Goal: Find specific page/section: Find specific page/section

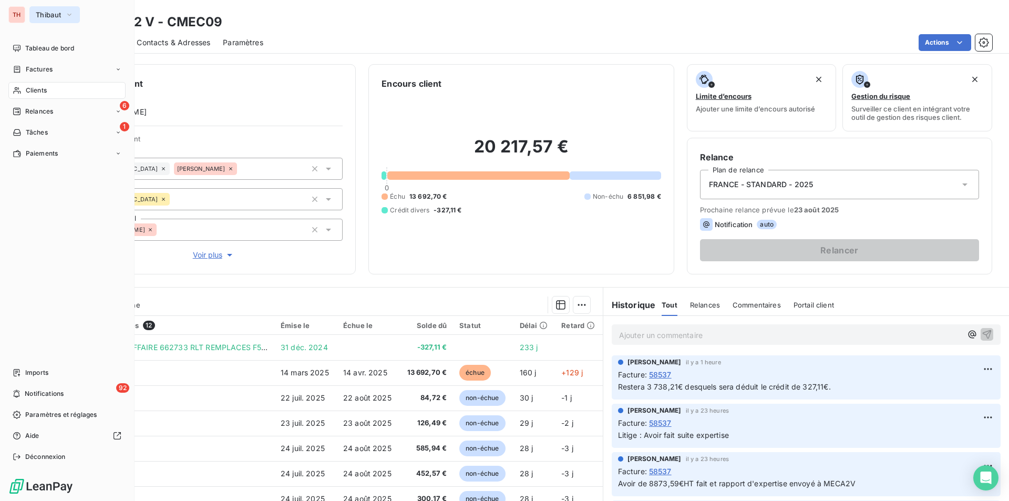
click at [51, 15] on span "Thibaut" at bounding box center [48, 15] width 25 height 8
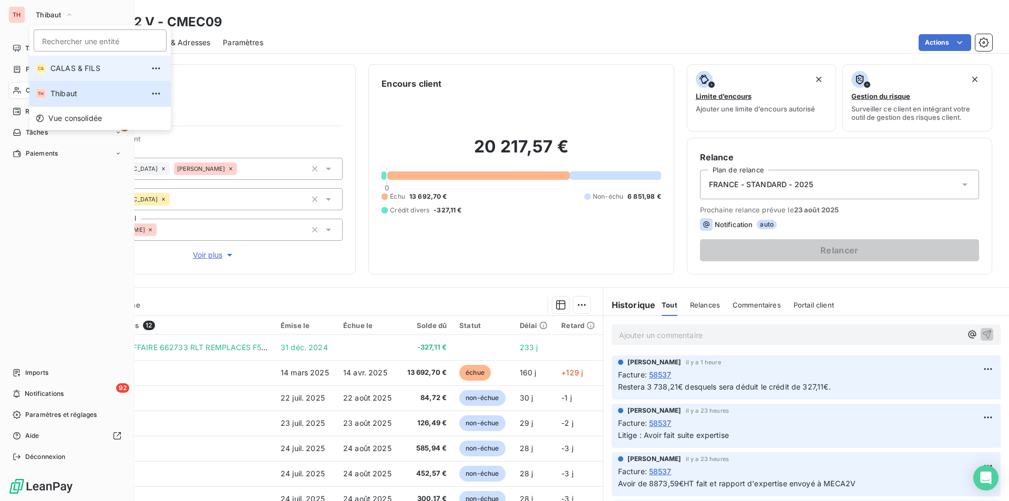
click at [56, 62] on li "C& CALAS & [PERSON_NAME]" at bounding box center [99, 68] width 141 height 25
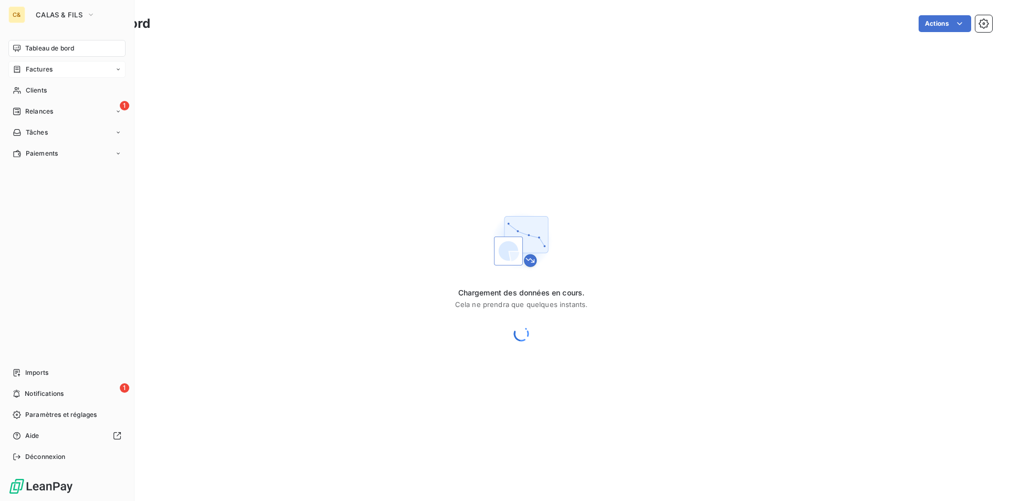
click at [37, 72] on span "Factures" at bounding box center [39, 69] width 27 height 9
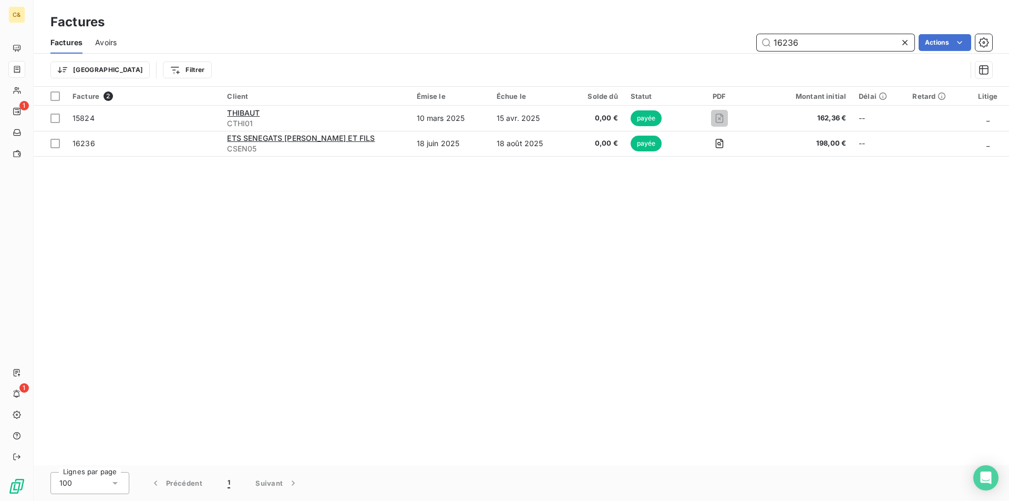
drag, startPoint x: 809, startPoint y: 45, endPoint x: 782, endPoint y: 44, distance: 26.8
click at [782, 44] on input "16236" at bounding box center [836, 42] width 158 height 17
type input "16367"
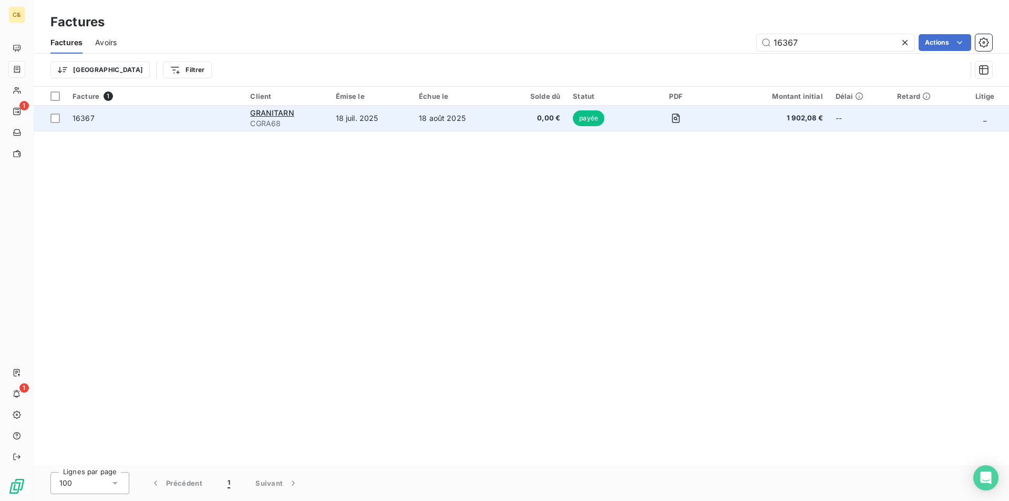
click at [392, 113] on td "18 juil. 2025" at bounding box center [372, 118] width 84 height 25
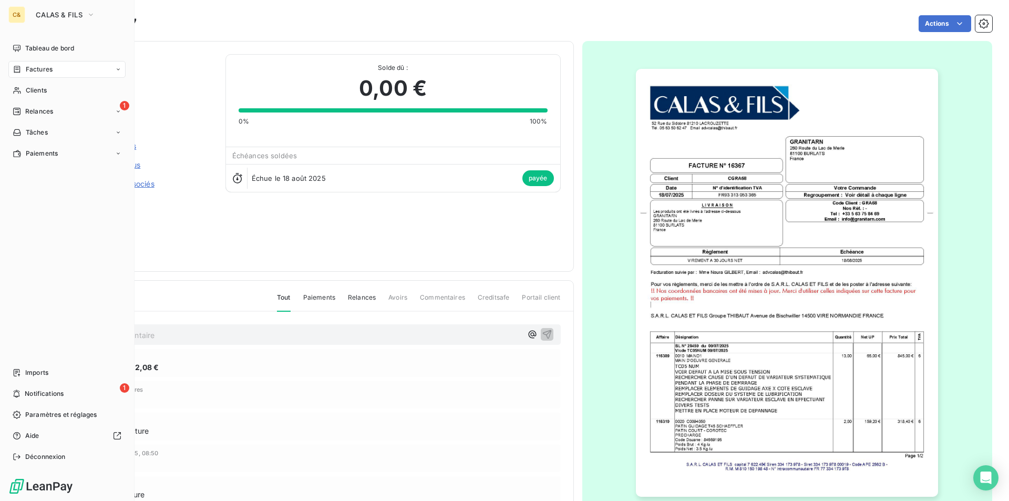
click at [37, 69] on span "Factures" at bounding box center [39, 69] width 27 height 9
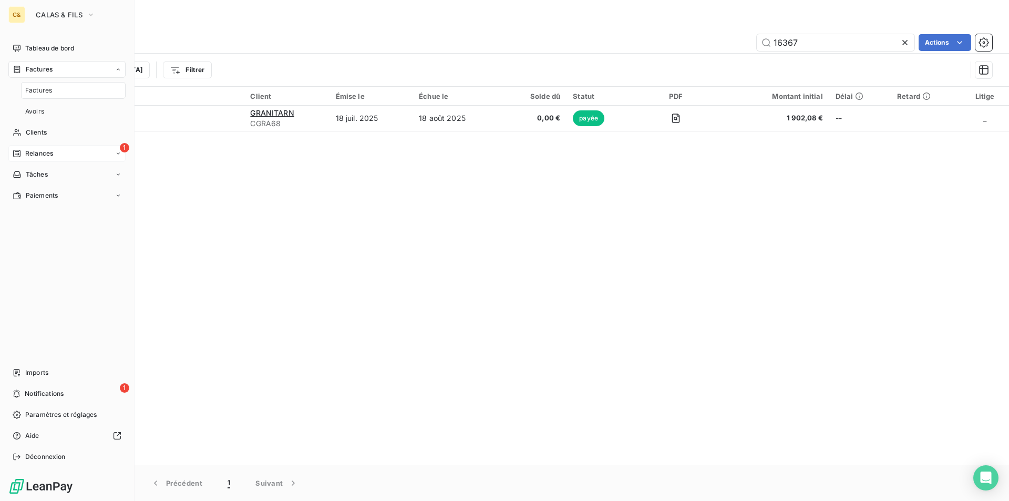
click at [37, 149] on span "Relances" at bounding box center [39, 153] width 28 height 9
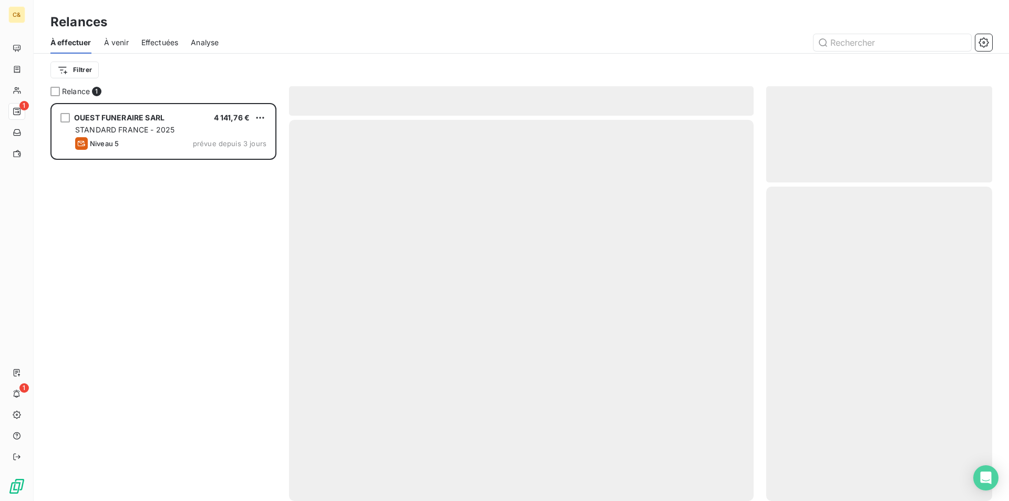
scroll to position [390, 218]
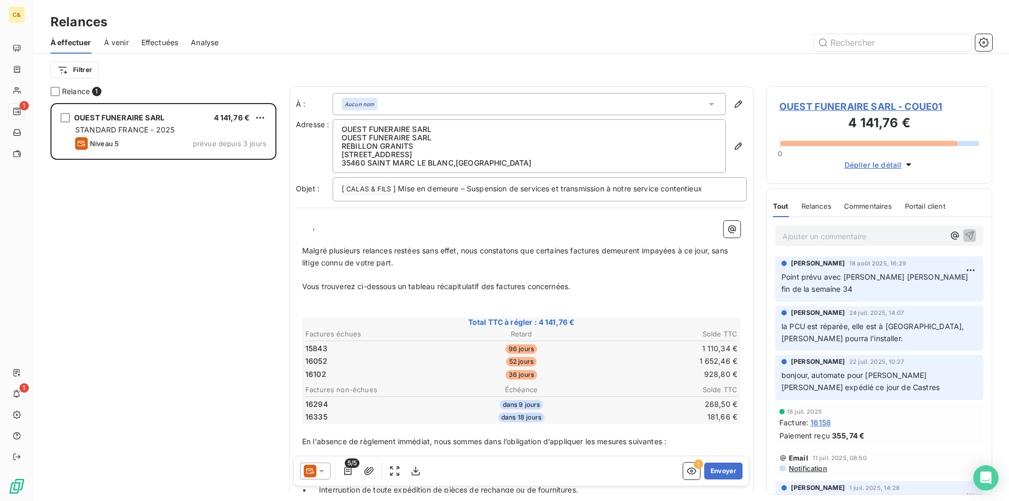
click at [203, 46] on span "Analyse" at bounding box center [205, 42] width 28 height 11
